Goal: Information Seeking & Learning: Learn about a topic

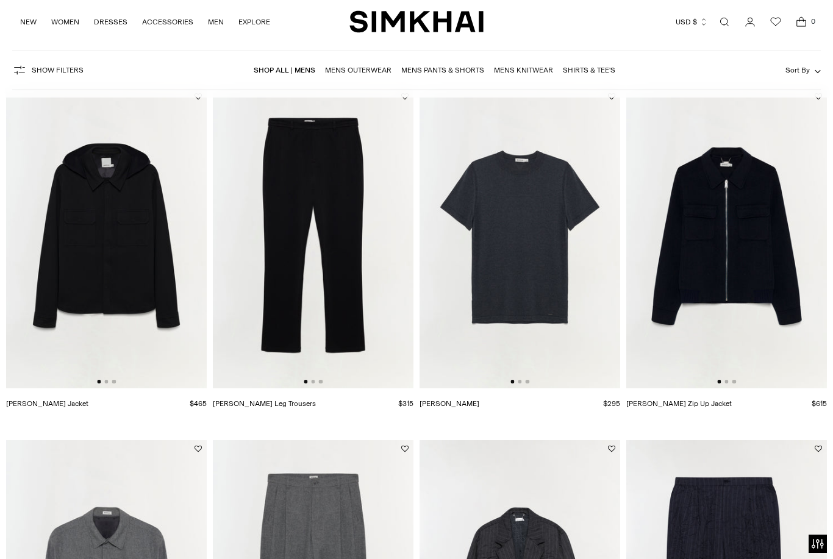
click at [700, 263] on img at bounding box center [726, 238] width 201 height 301
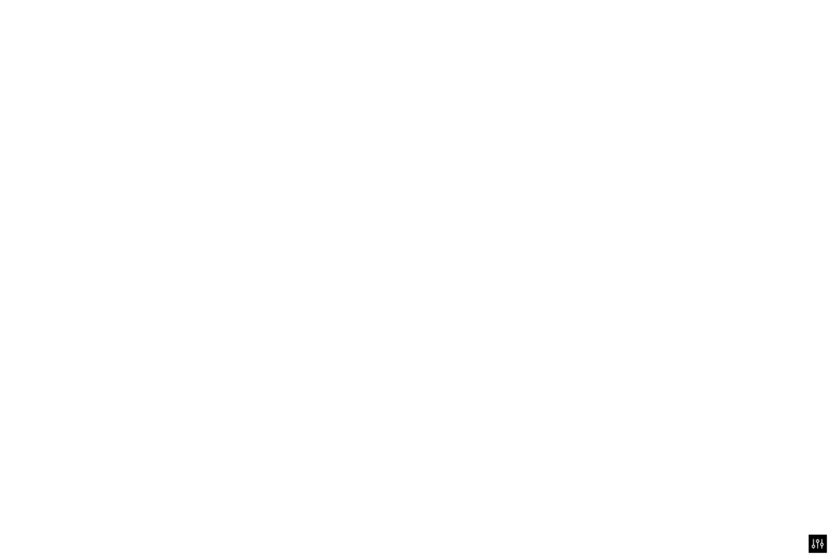
scroll to position [103, 0]
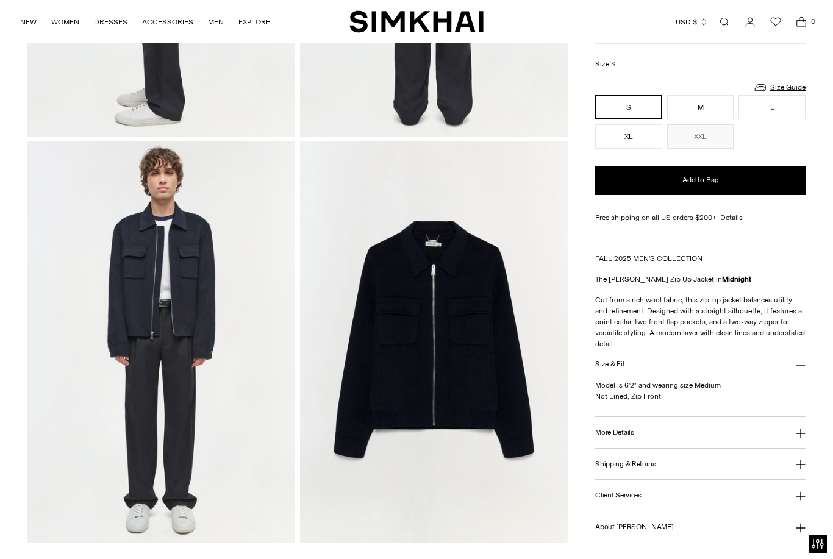
scroll to position [762, 0]
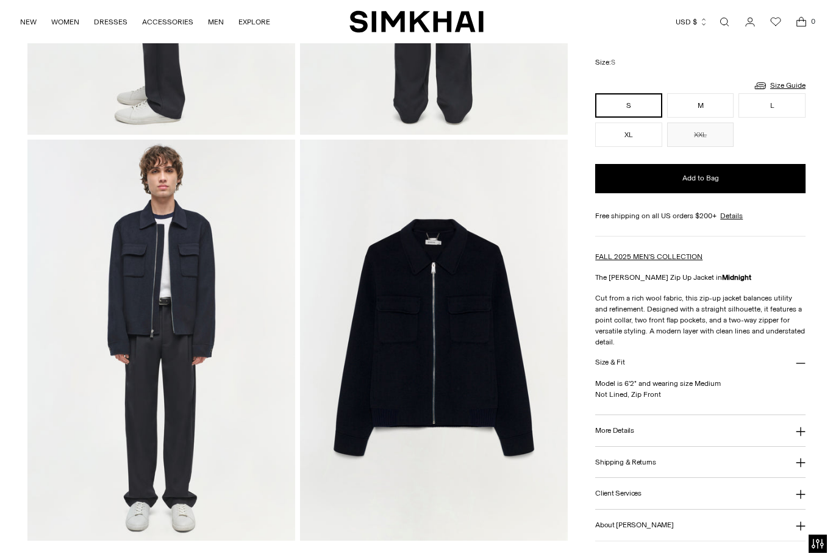
click at [730, 421] on button "More Details" at bounding box center [700, 430] width 210 height 31
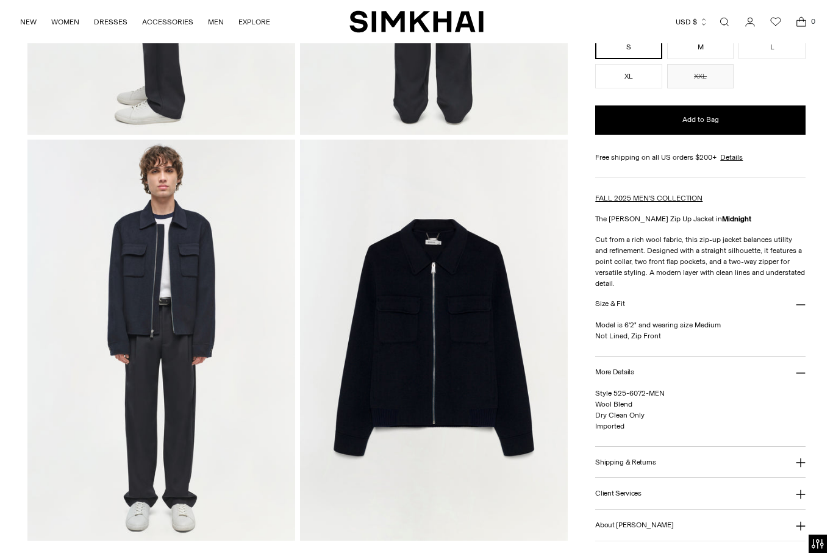
click at [728, 466] on button "Shipping & Returns" at bounding box center [700, 462] width 210 height 31
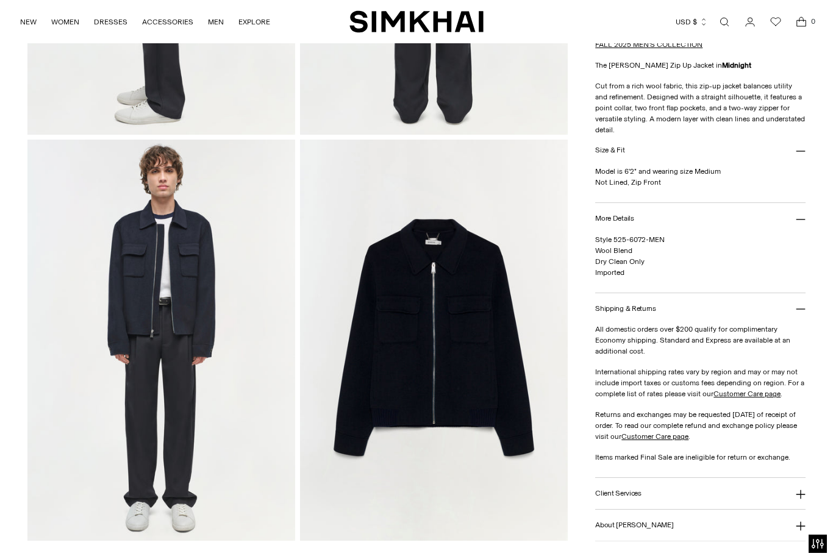
click at [725, 491] on button "Client Services" at bounding box center [700, 493] width 210 height 31
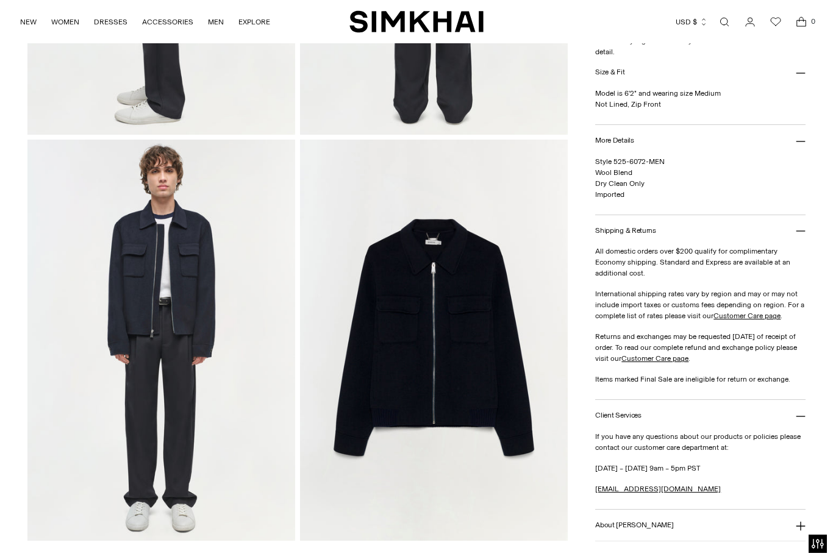
click at [709, 531] on button "About SIMKHAI" at bounding box center [700, 525] width 210 height 31
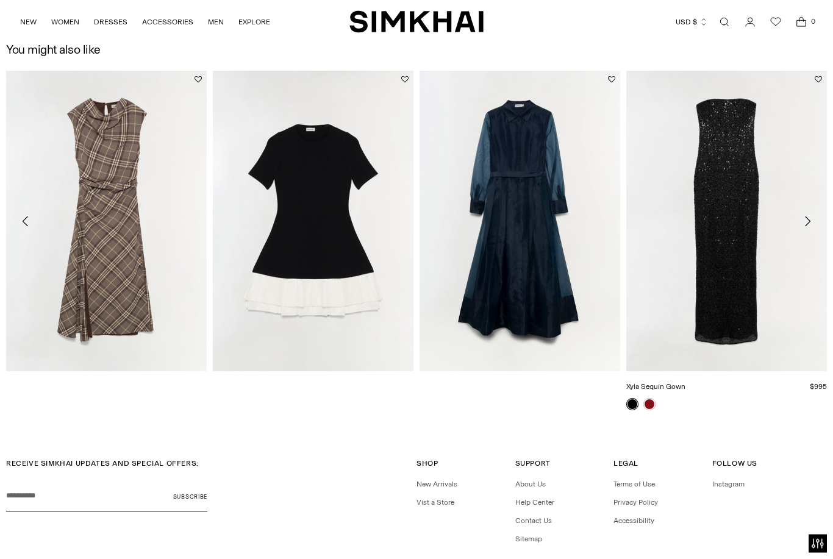
scroll to position [1718, 0]
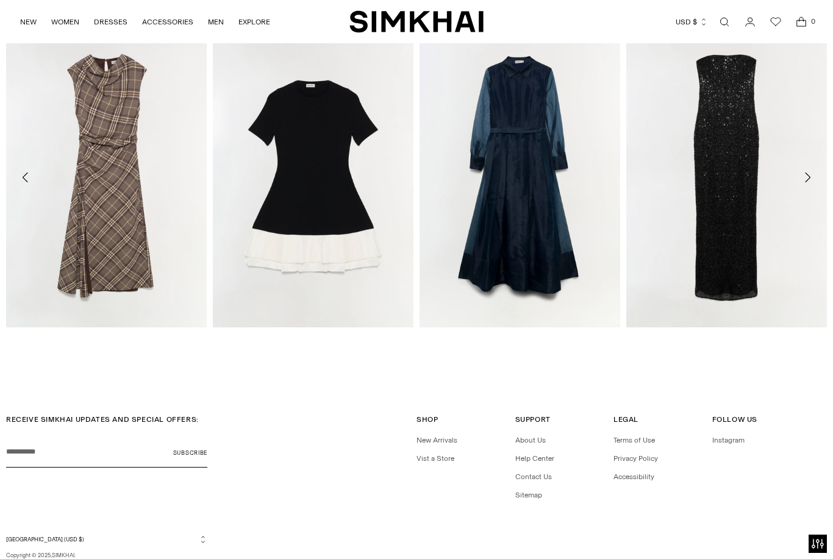
click at [520, 446] on li "About Us" at bounding box center [560, 440] width 90 height 11
click at [529, 443] on link "About Us" at bounding box center [530, 440] width 30 height 9
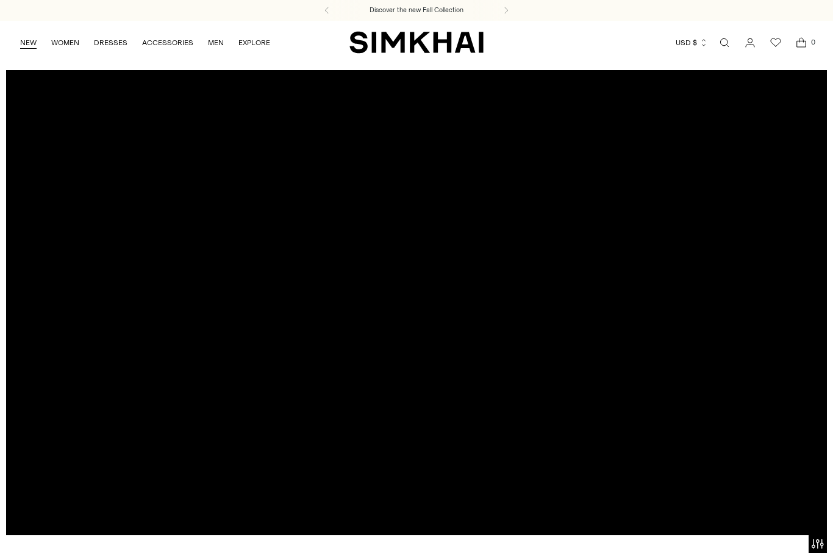
click at [30, 43] on link "NEW" at bounding box center [28, 42] width 16 height 27
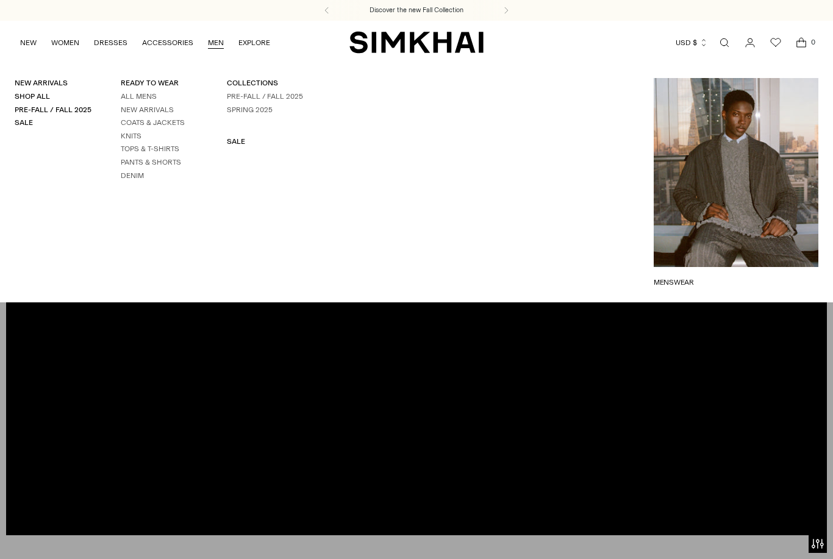
click at [221, 45] on link "MEN" at bounding box center [216, 42] width 16 height 27
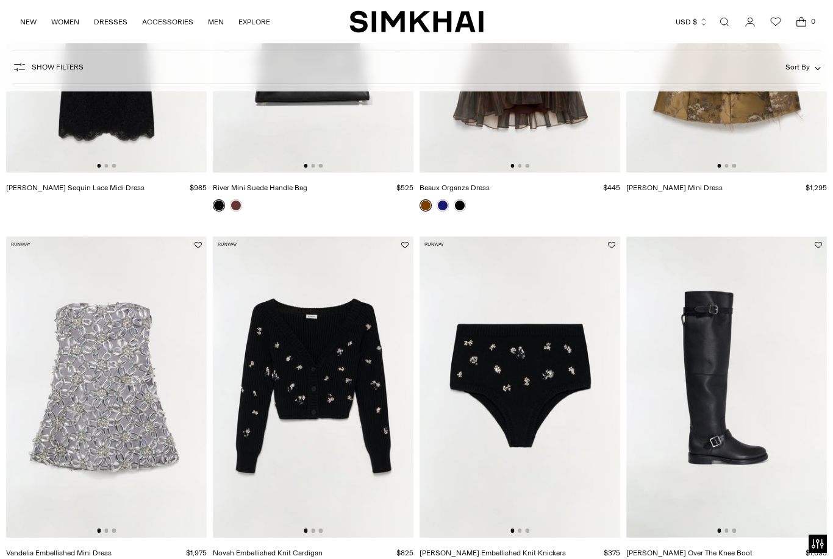
scroll to position [308, 0]
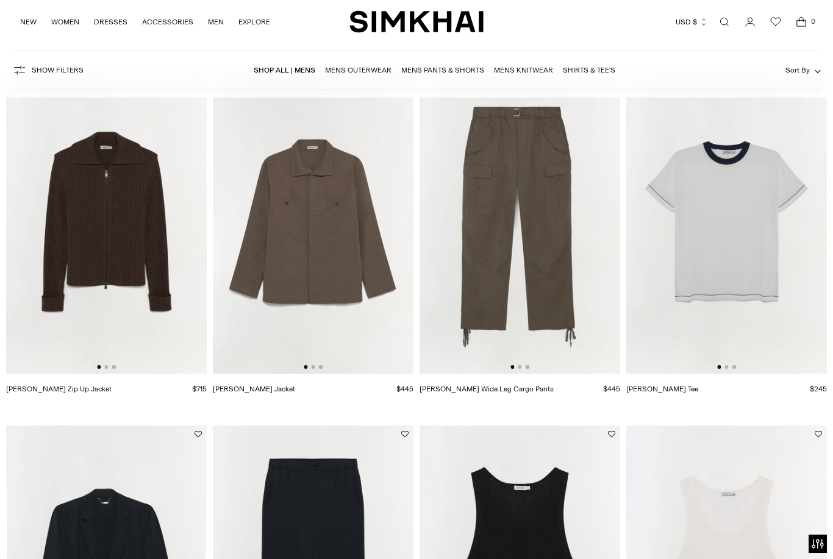
scroll to position [809, 0]
click at [531, 256] on img at bounding box center [520, 223] width 201 height 301
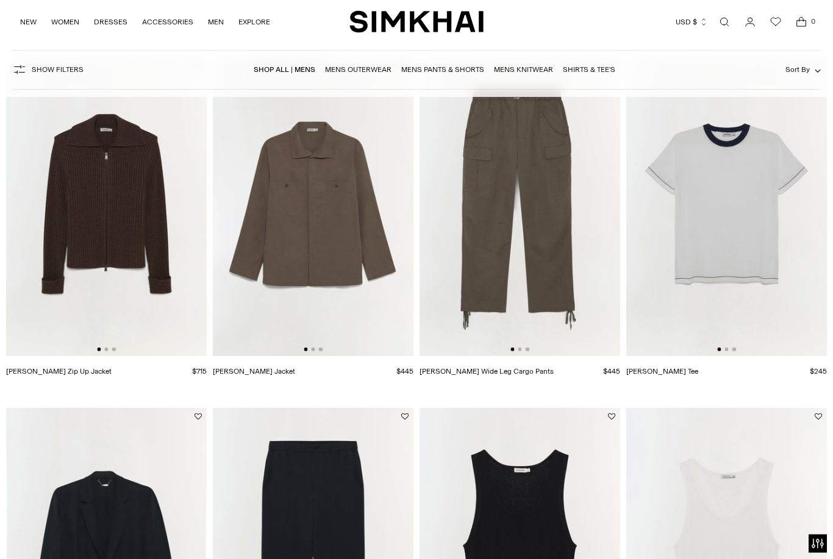
scroll to position [827, 0]
click at [102, 234] on img at bounding box center [106, 206] width 201 height 301
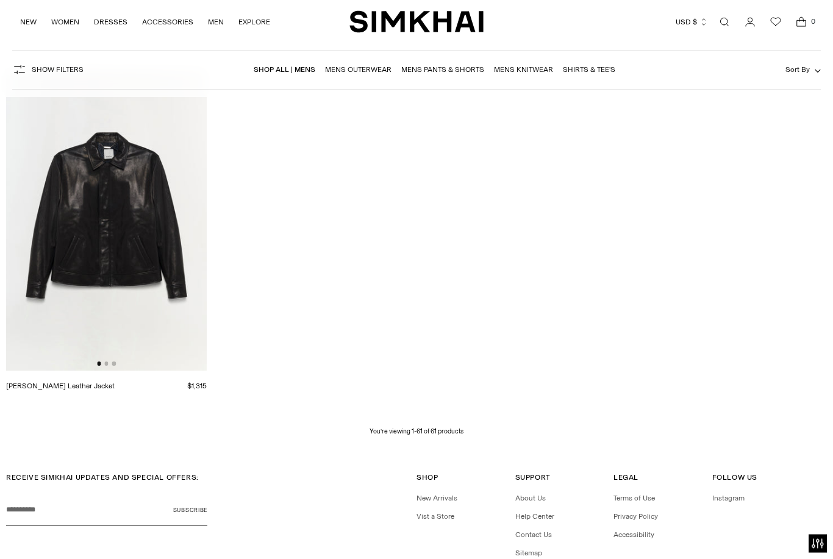
scroll to position [5400, 0]
click at [135, 246] on img at bounding box center [106, 220] width 201 height 301
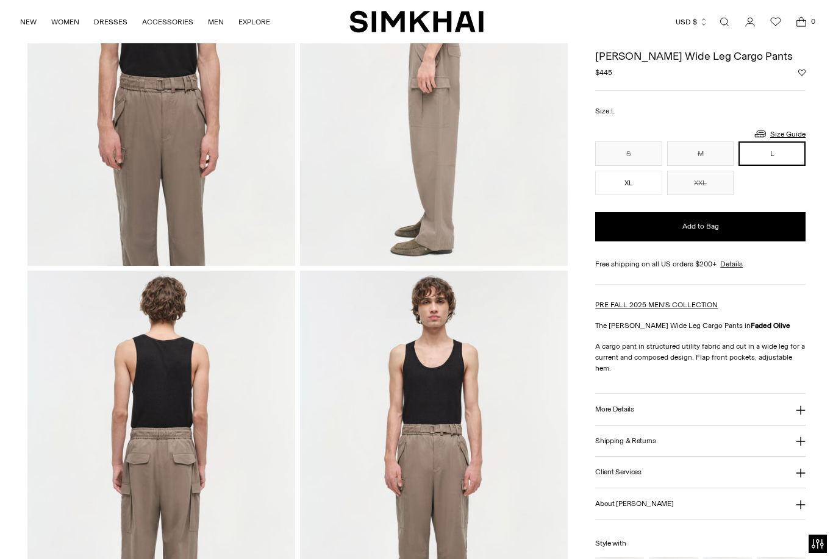
scroll to position [418, 0]
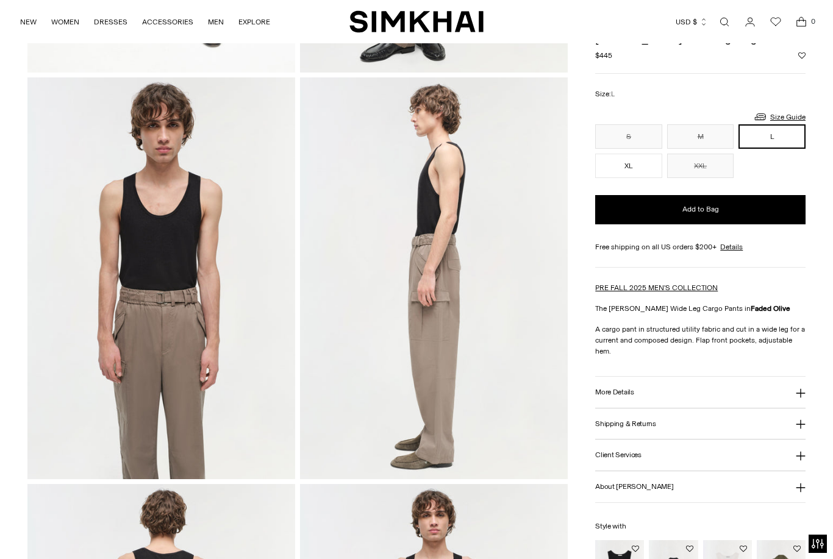
drag, startPoint x: 515, startPoint y: 7, endPoint x: -1, endPoint y: -418, distance: 668.6
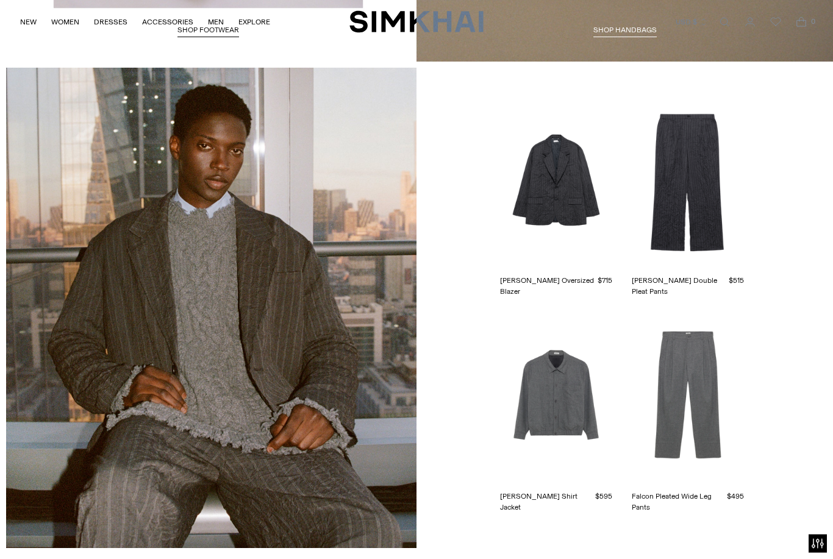
scroll to position [2301, 0]
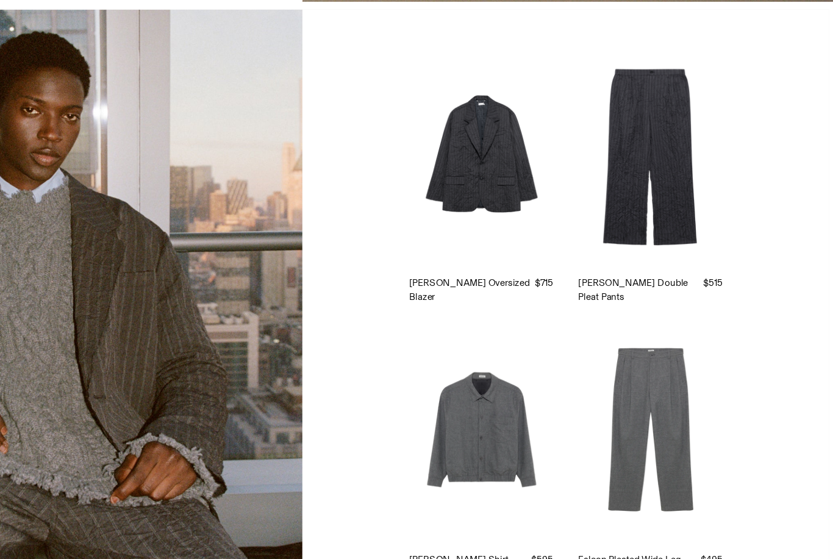
click at [632, 268] on link "[PERSON_NAME] Double Pleat Pants" at bounding box center [680, 279] width 97 height 22
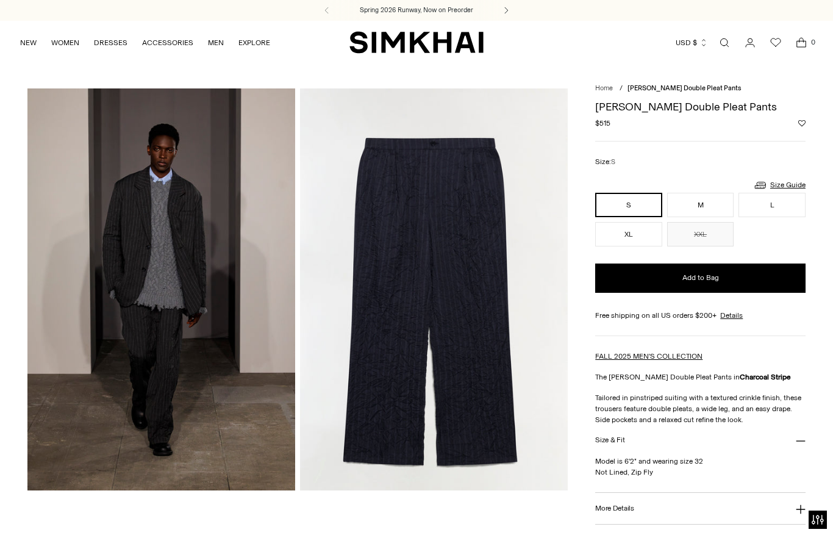
click at [507, 10] on icon at bounding box center [506, 10] width 3 height 6
click at [509, 14] on icon at bounding box center [506, 10] width 15 height 7
